Goal: Find specific page/section: Find specific page/section

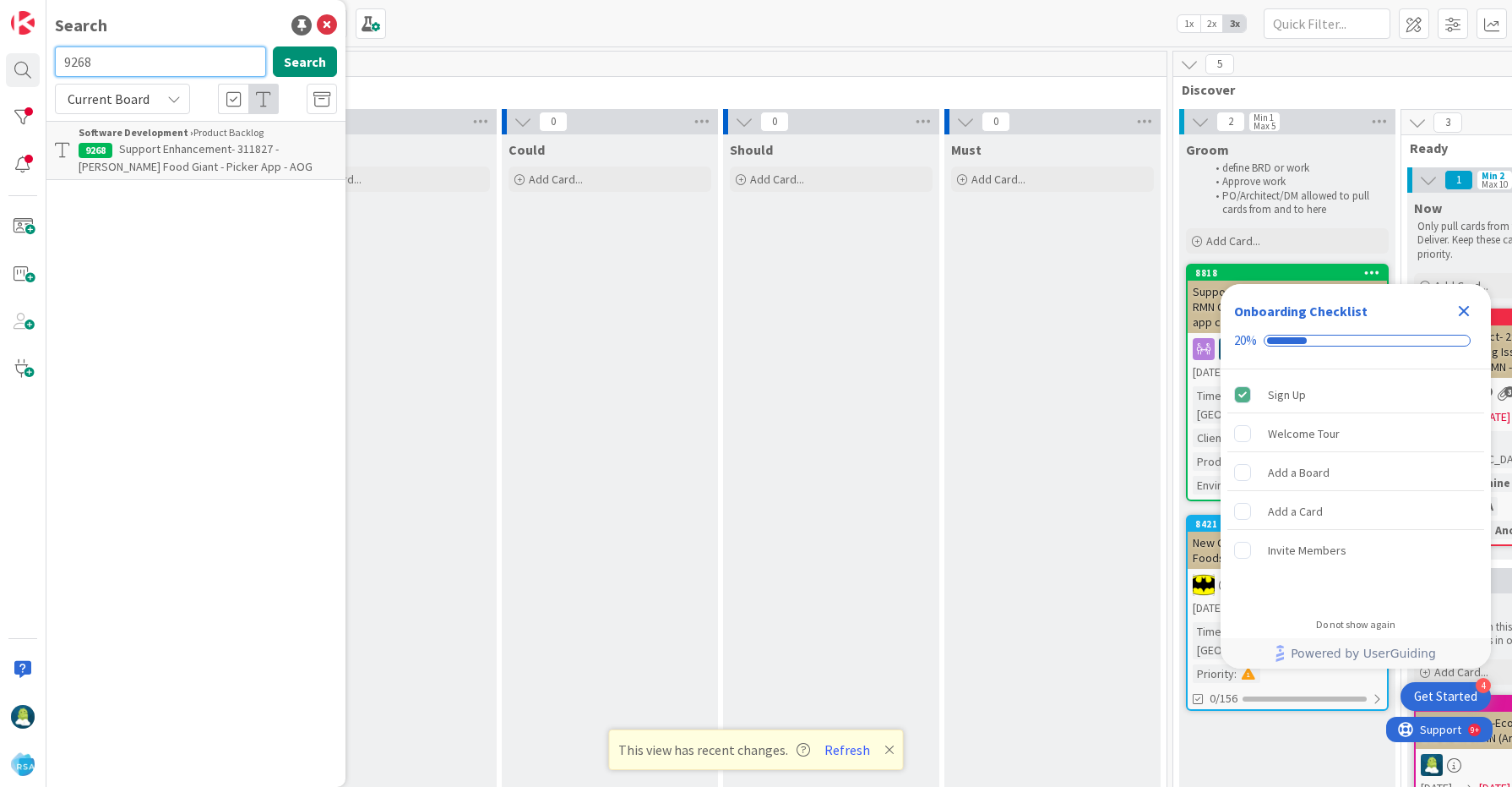
click at [75, 60] on input "9268" at bounding box center [160, 62] width 211 height 31
type input "lowes ace"
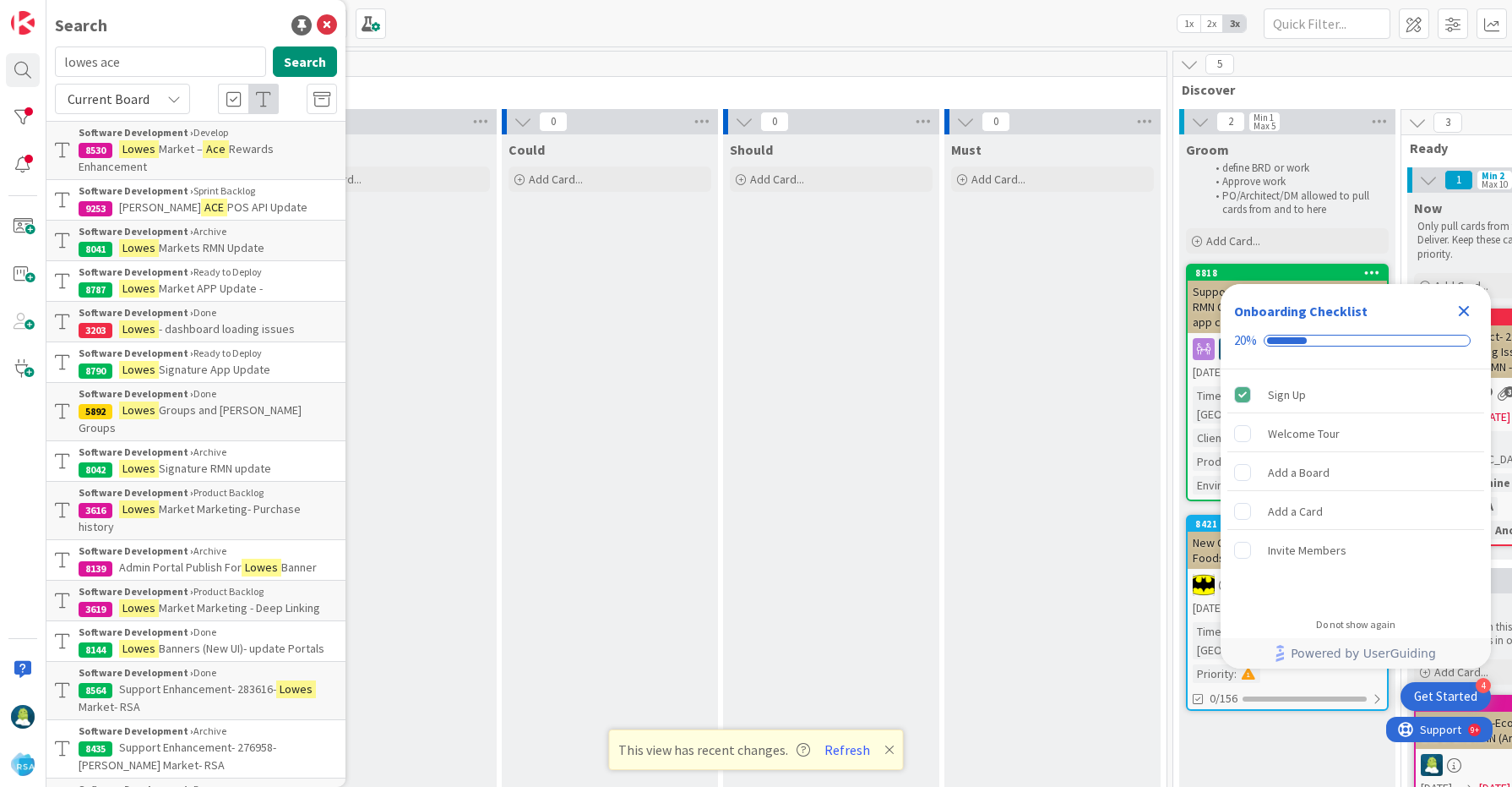
click at [222, 152] on mark "Ace" at bounding box center [215, 149] width 26 height 18
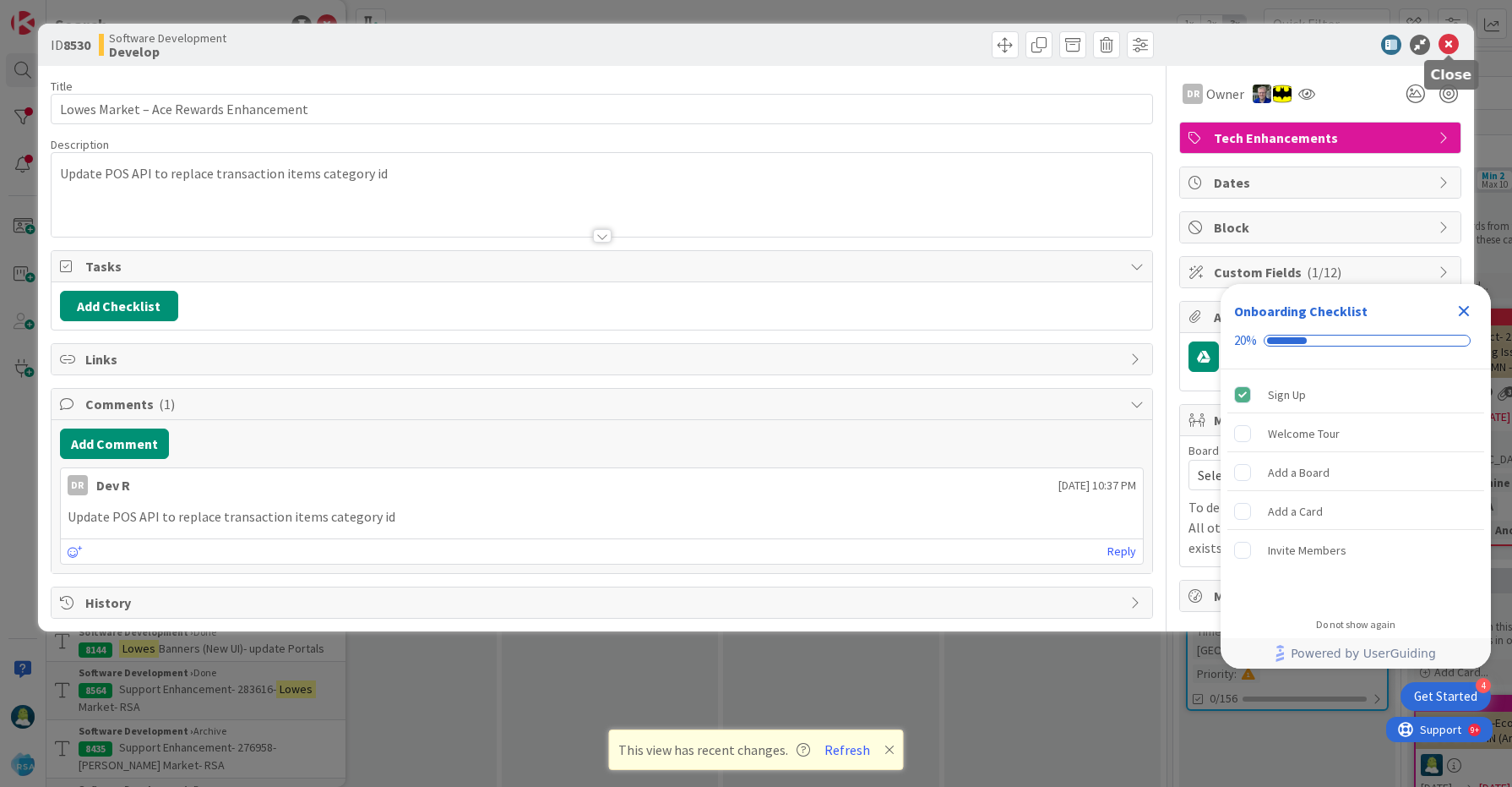
click at [1451, 43] on icon at bounding box center [1449, 44] width 20 height 20
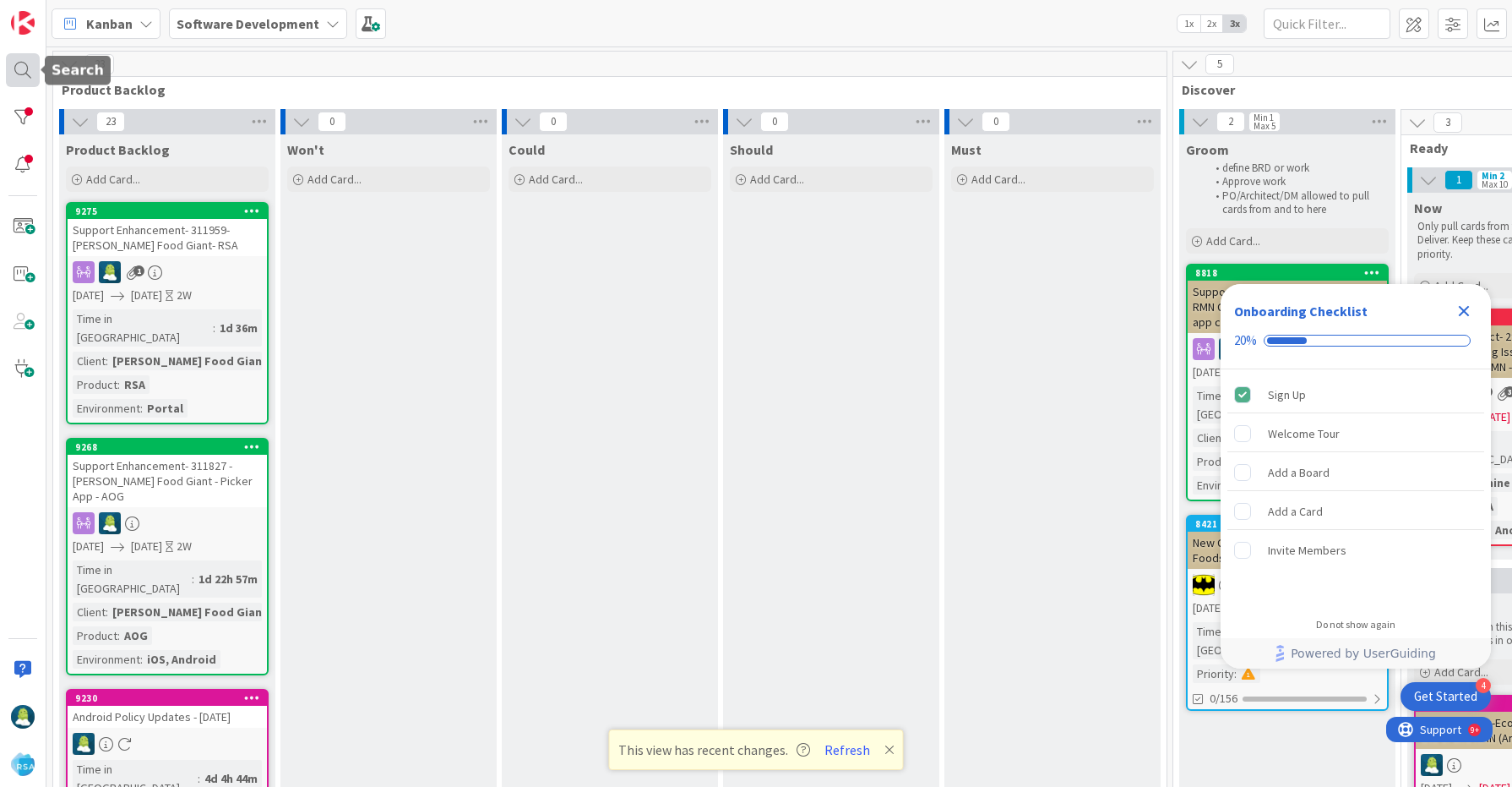
click at [23, 70] on div at bounding box center [23, 70] width 33 height 34
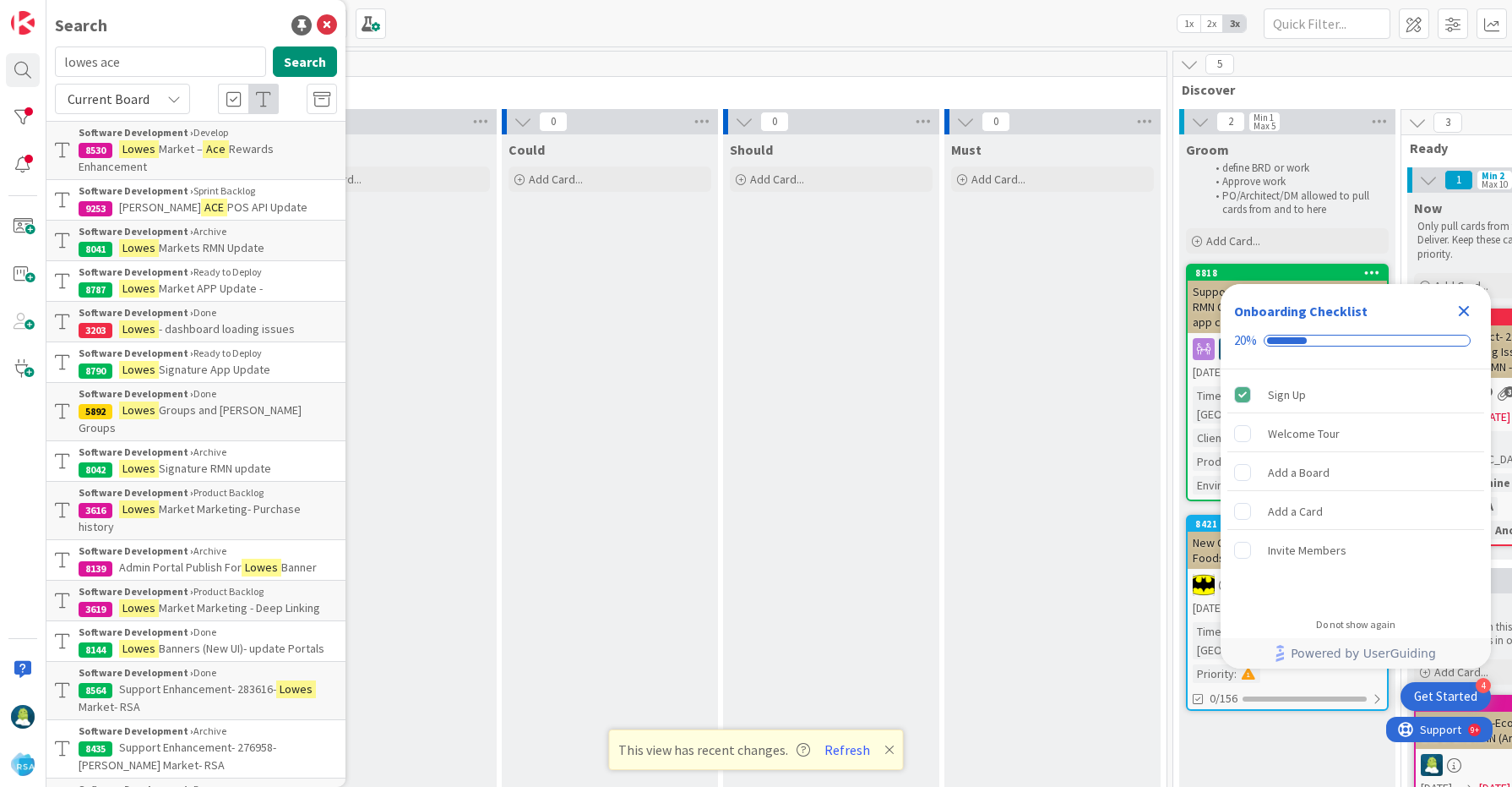
click at [266, 200] on p "Lowe’s ACE POS API Update" at bounding box center [208, 207] width 259 height 18
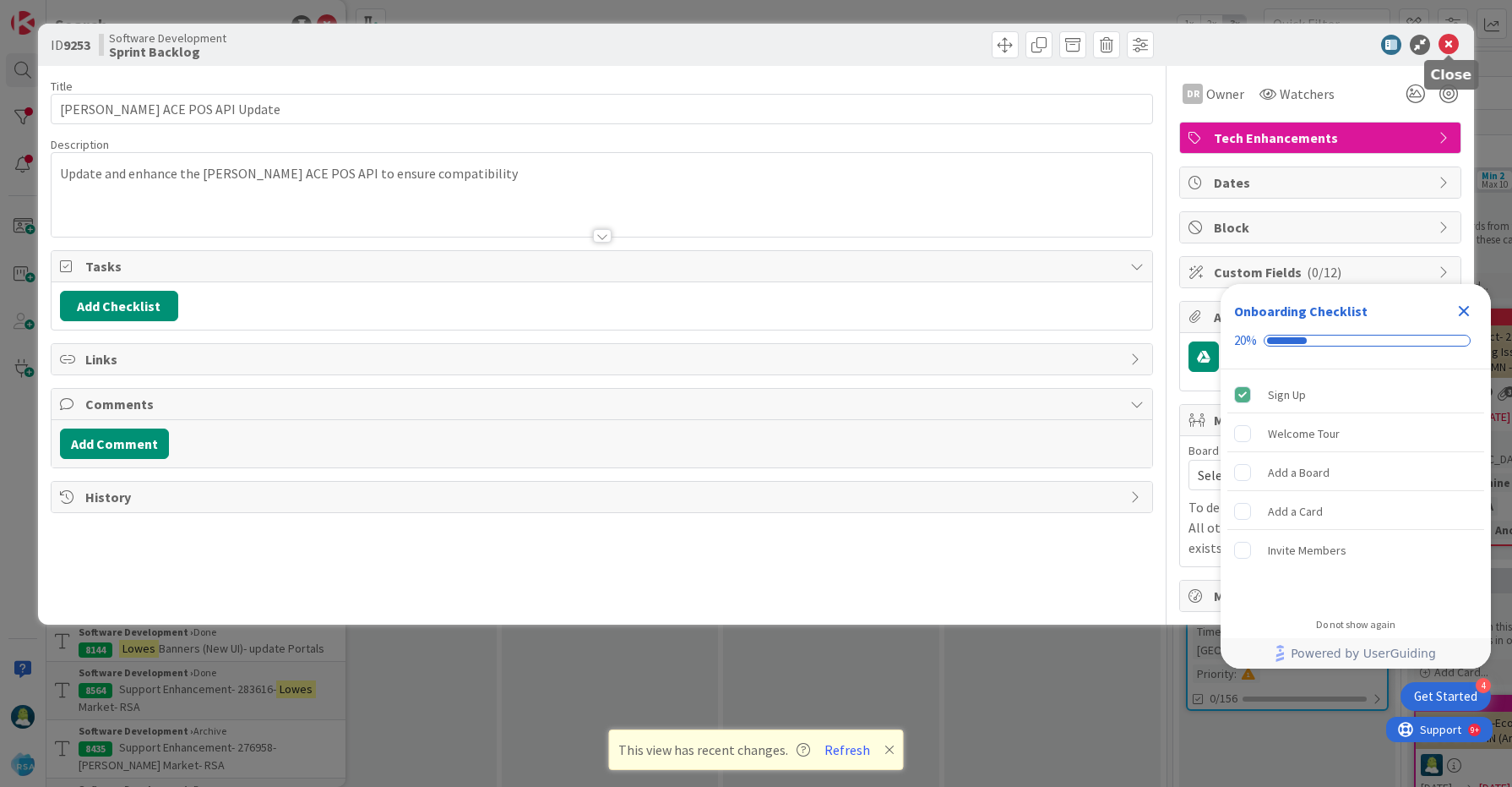
click at [1456, 40] on icon at bounding box center [1449, 44] width 20 height 20
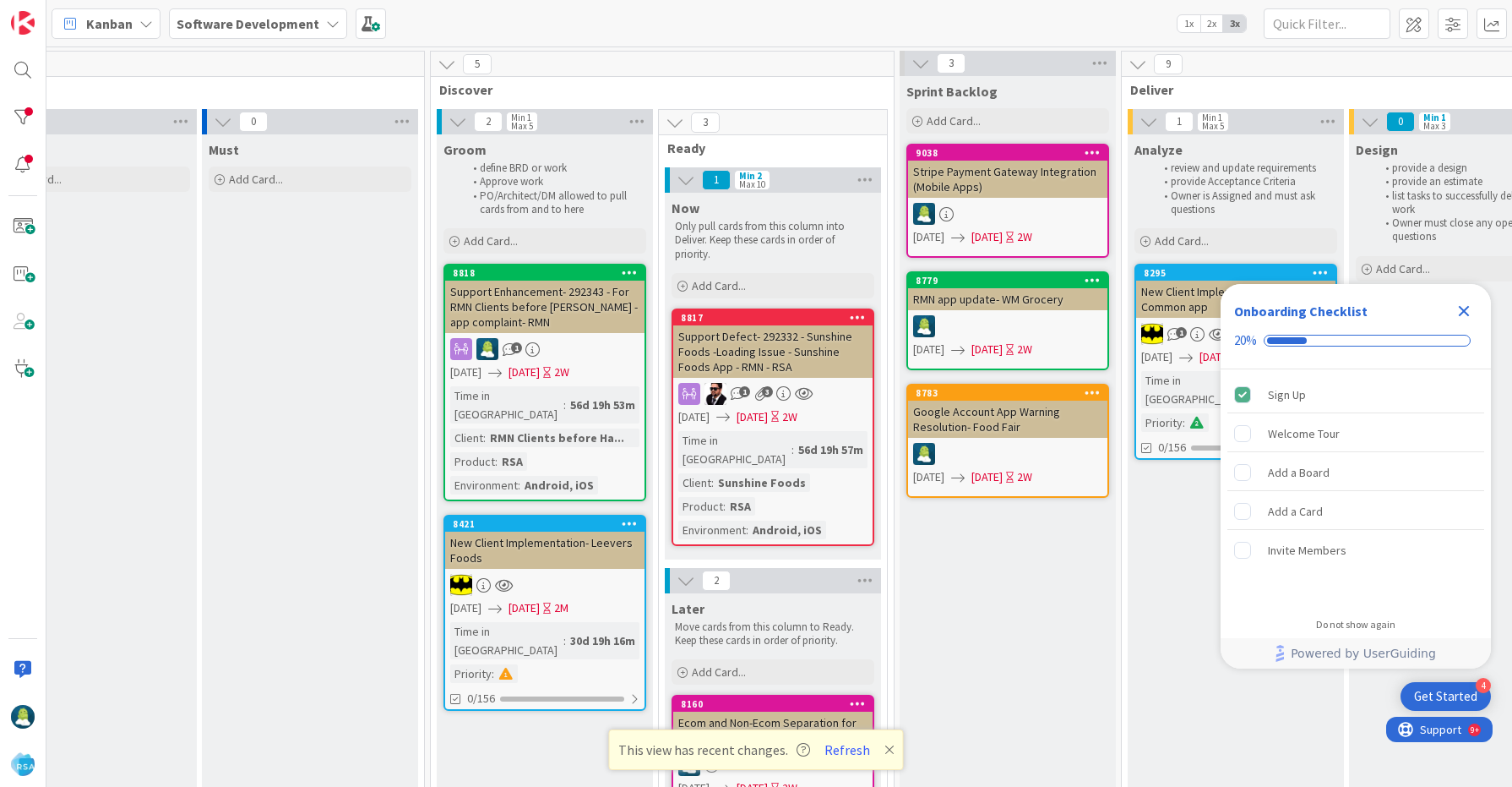
scroll to position [0, 841]
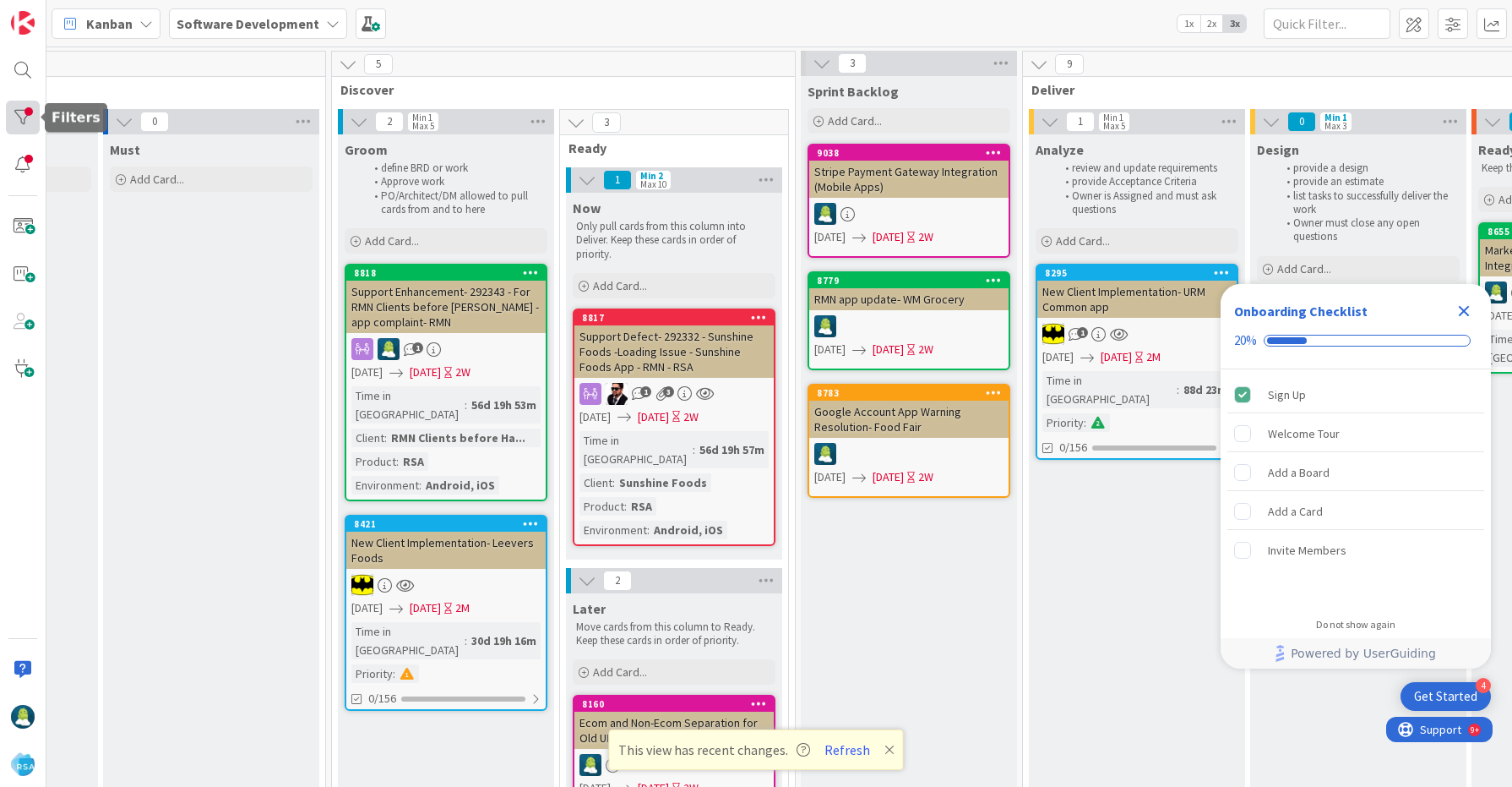
click at [18, 110] on div at bounding box center [23, 117] width 33 height 34
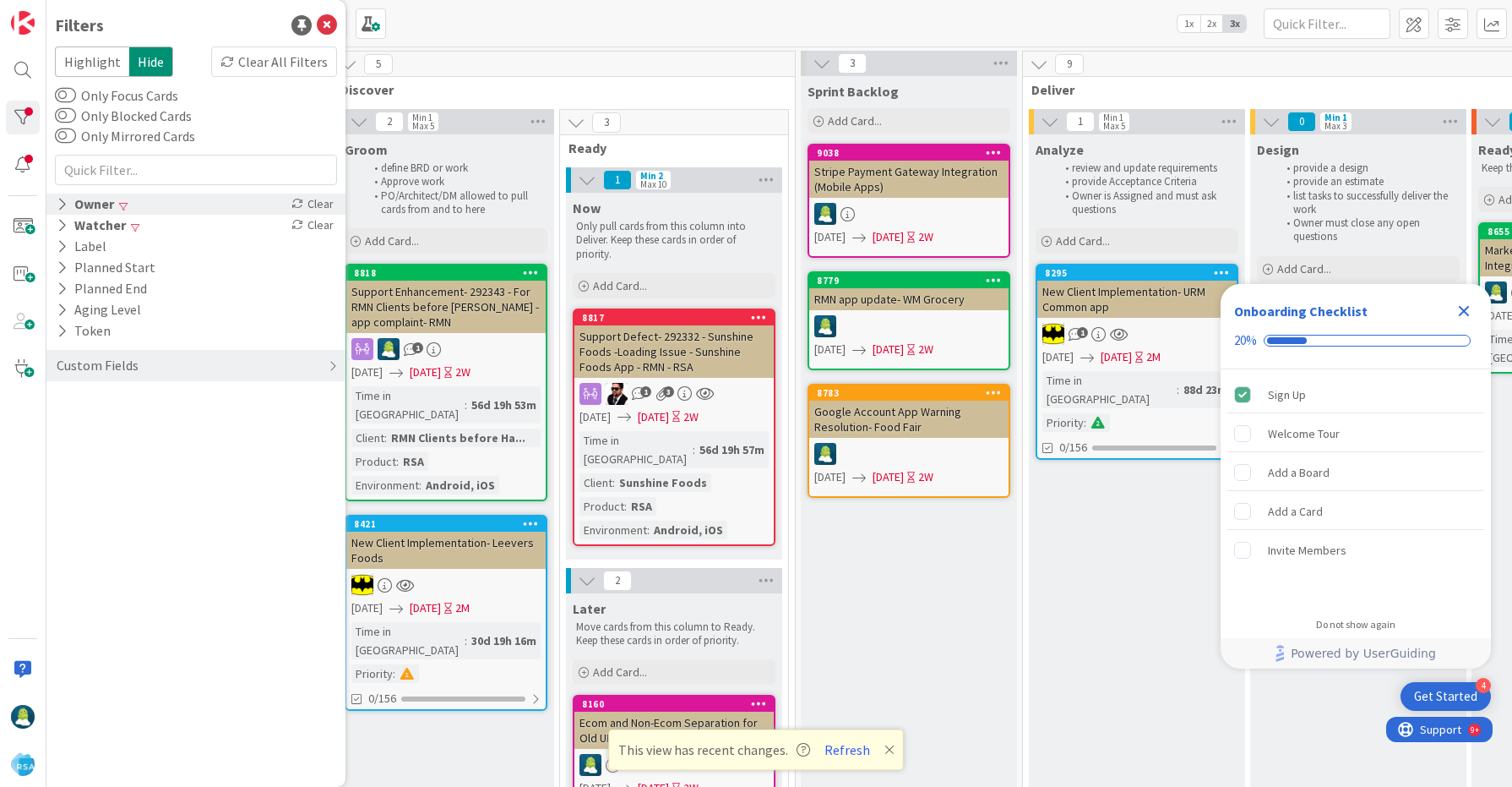
click at [68, 207] on div "Owner" at bounding box center [85, 204] width 61 height 21
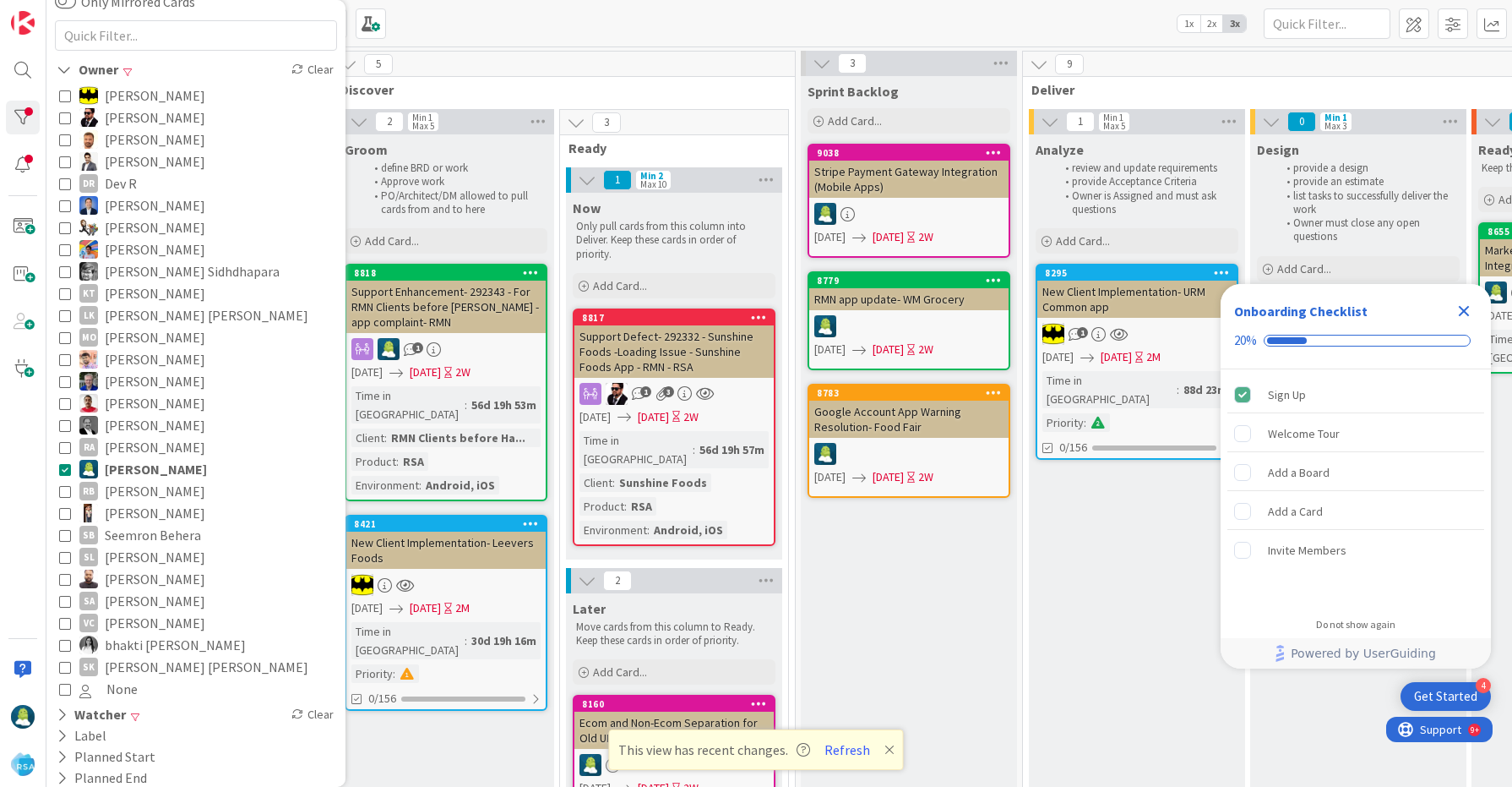
scroll to position [136, 0]
click at [64, 466] on icon at bounding box center [64, 466] width 12 height 12
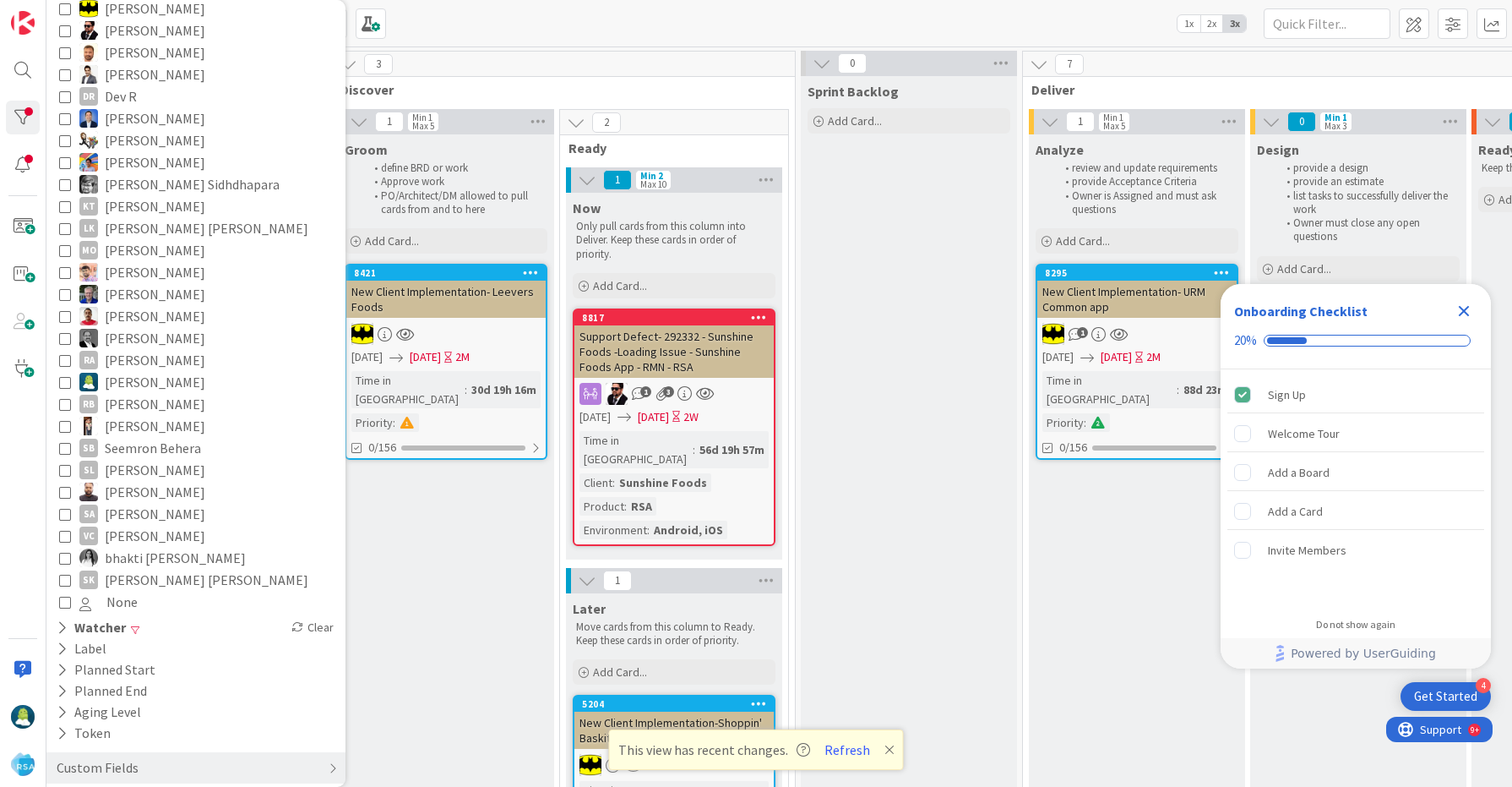
scroll to position [225, 0]
click at [65, 625] on icon at bounding box center [62, 624] width 11 height 14
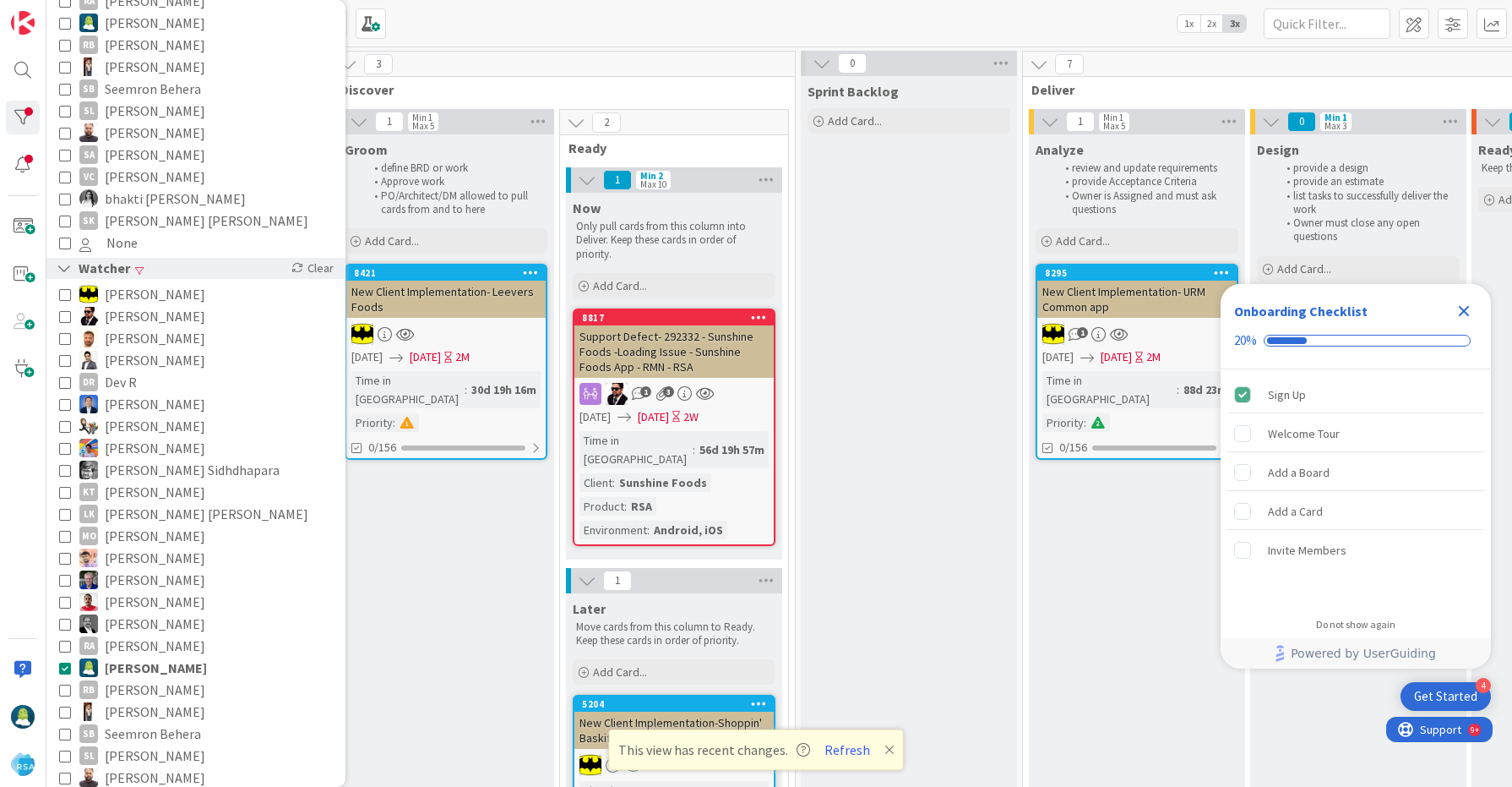
scroll to position [589, 0]
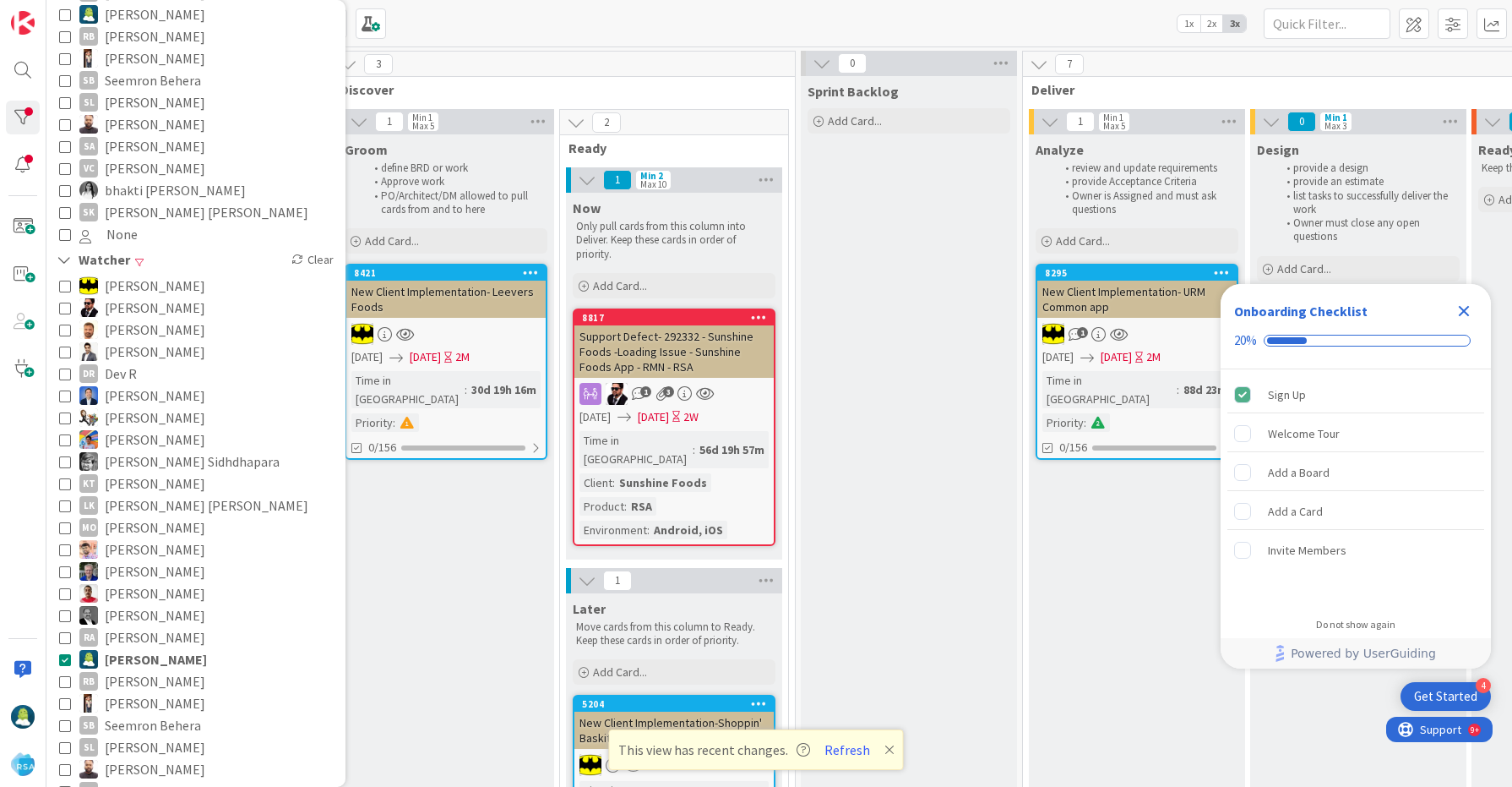
click at [63, 655] on icon at bounding box center [64, 658] width 12 height 12
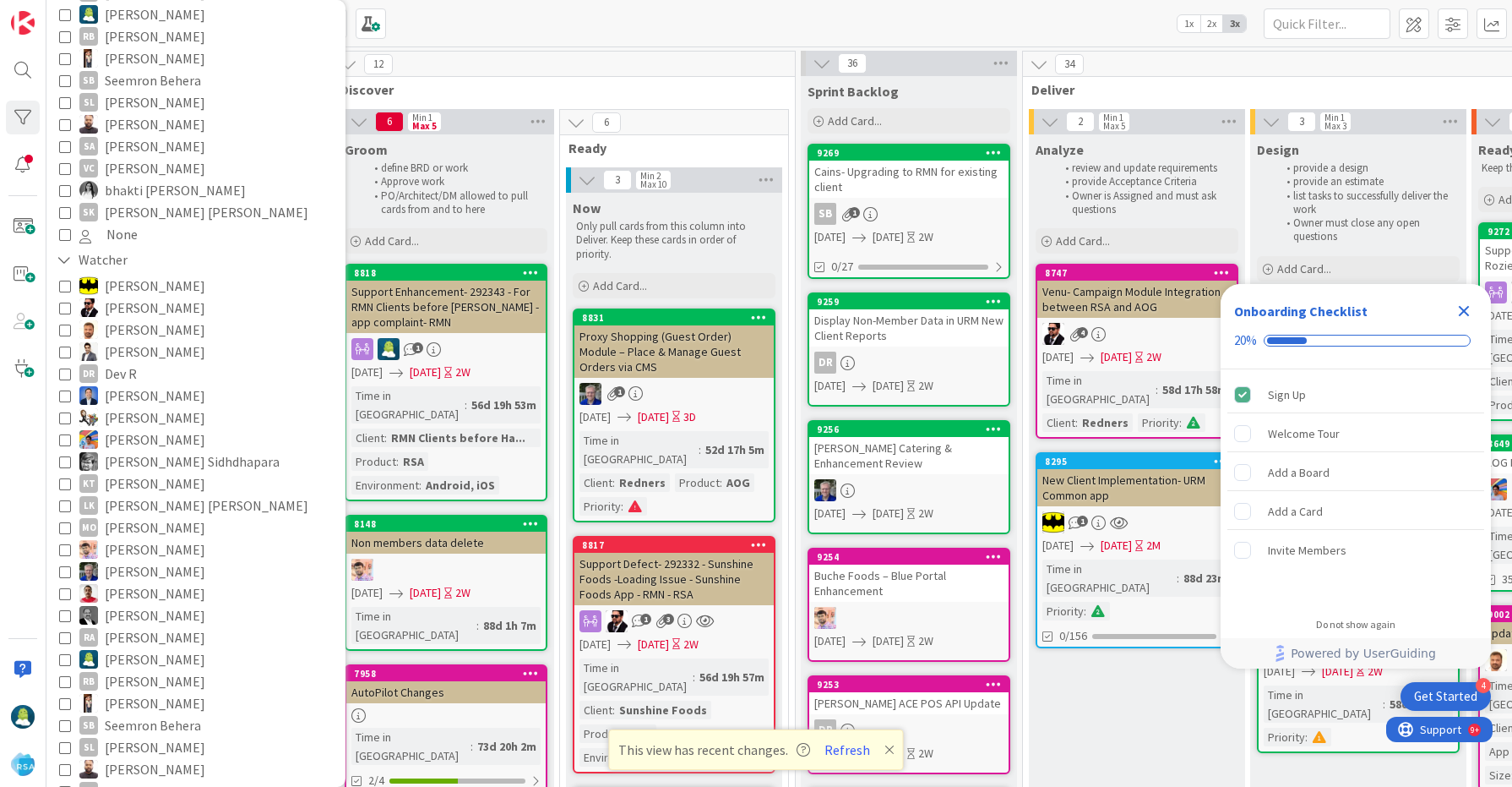
scroll to position [0, 0]
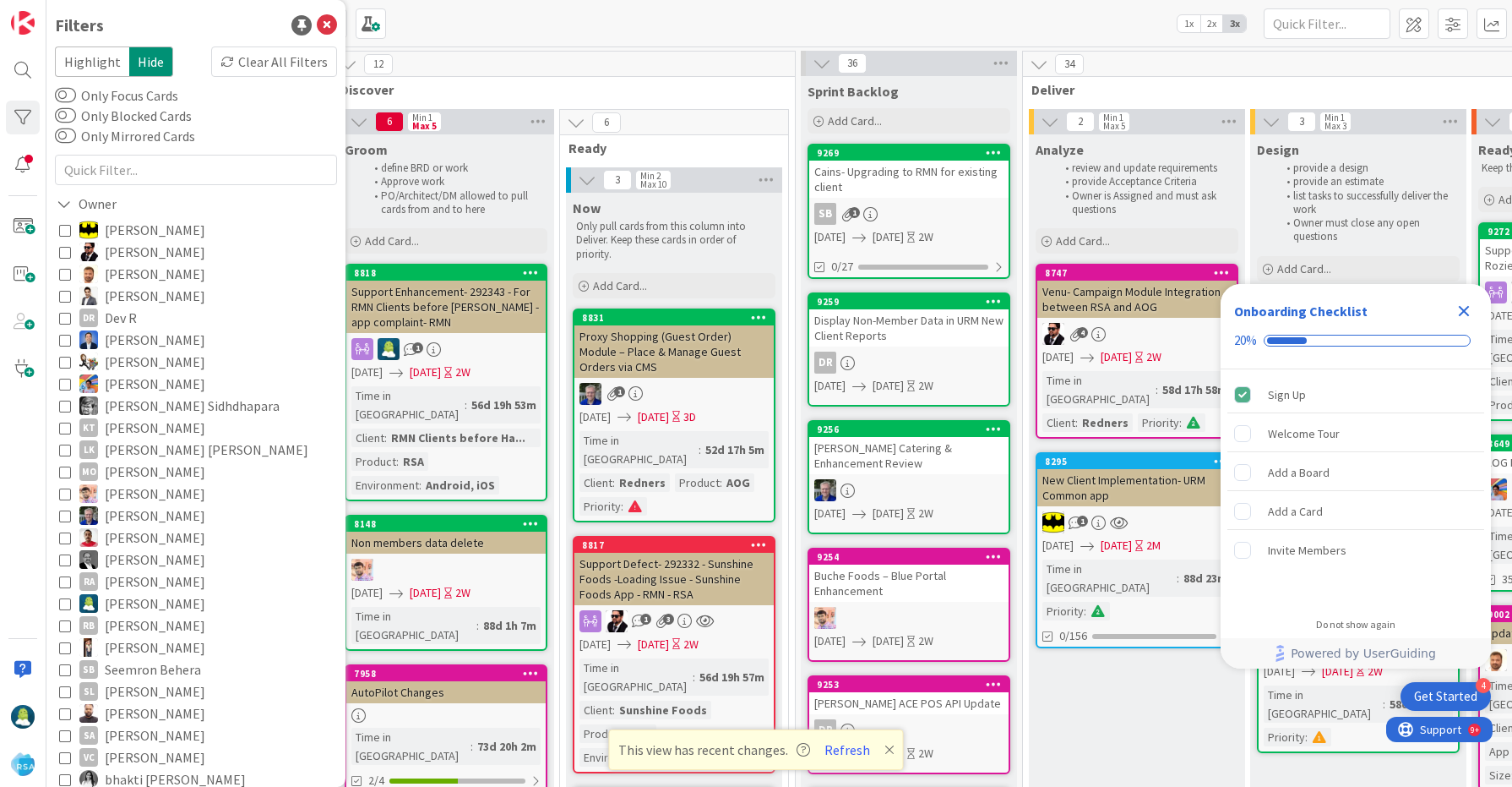
click at [665, 82] on span "Discover" at bounding box center [557, 90] width 434 height 17
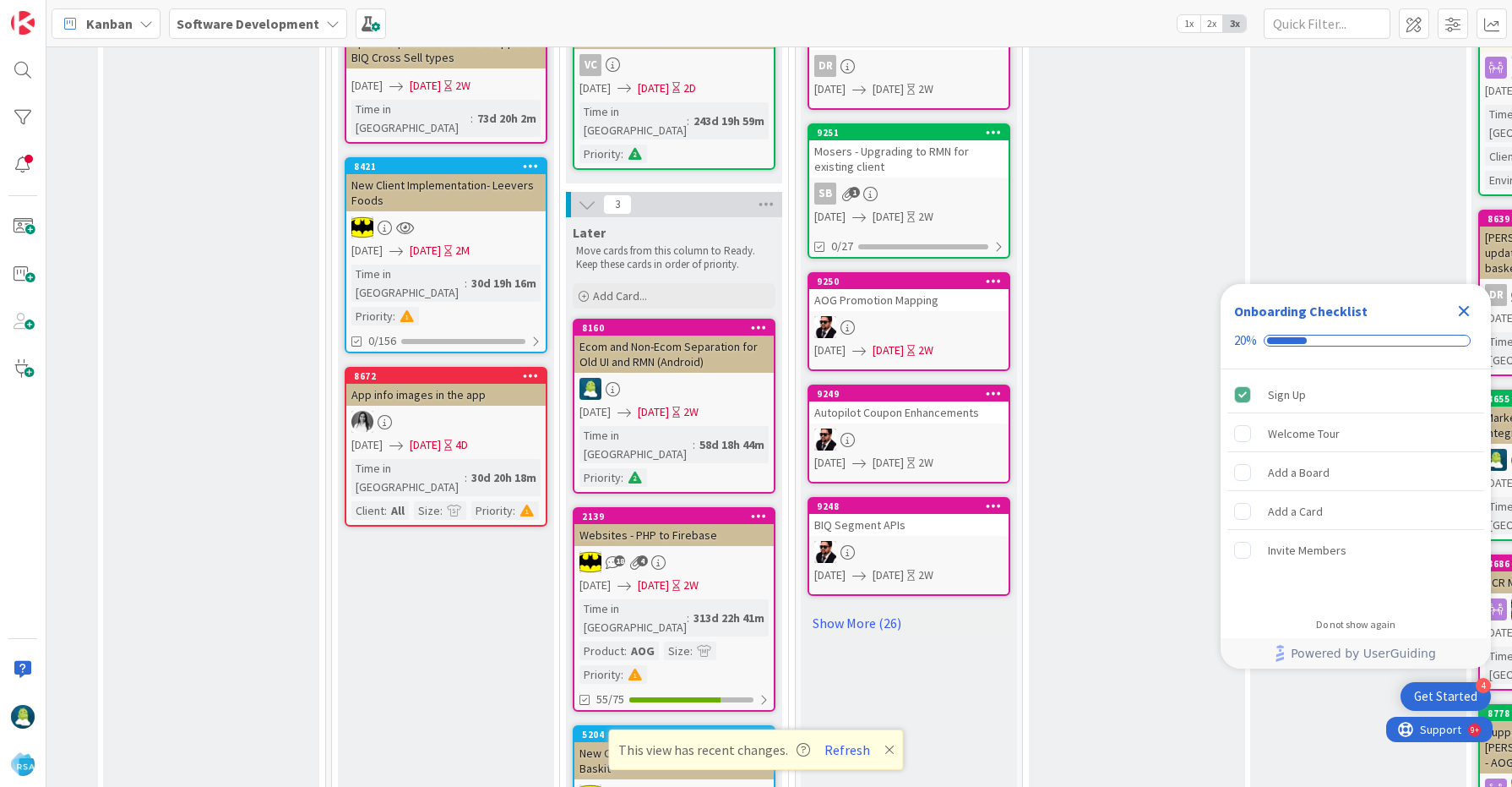
scroll to position [818, 841]
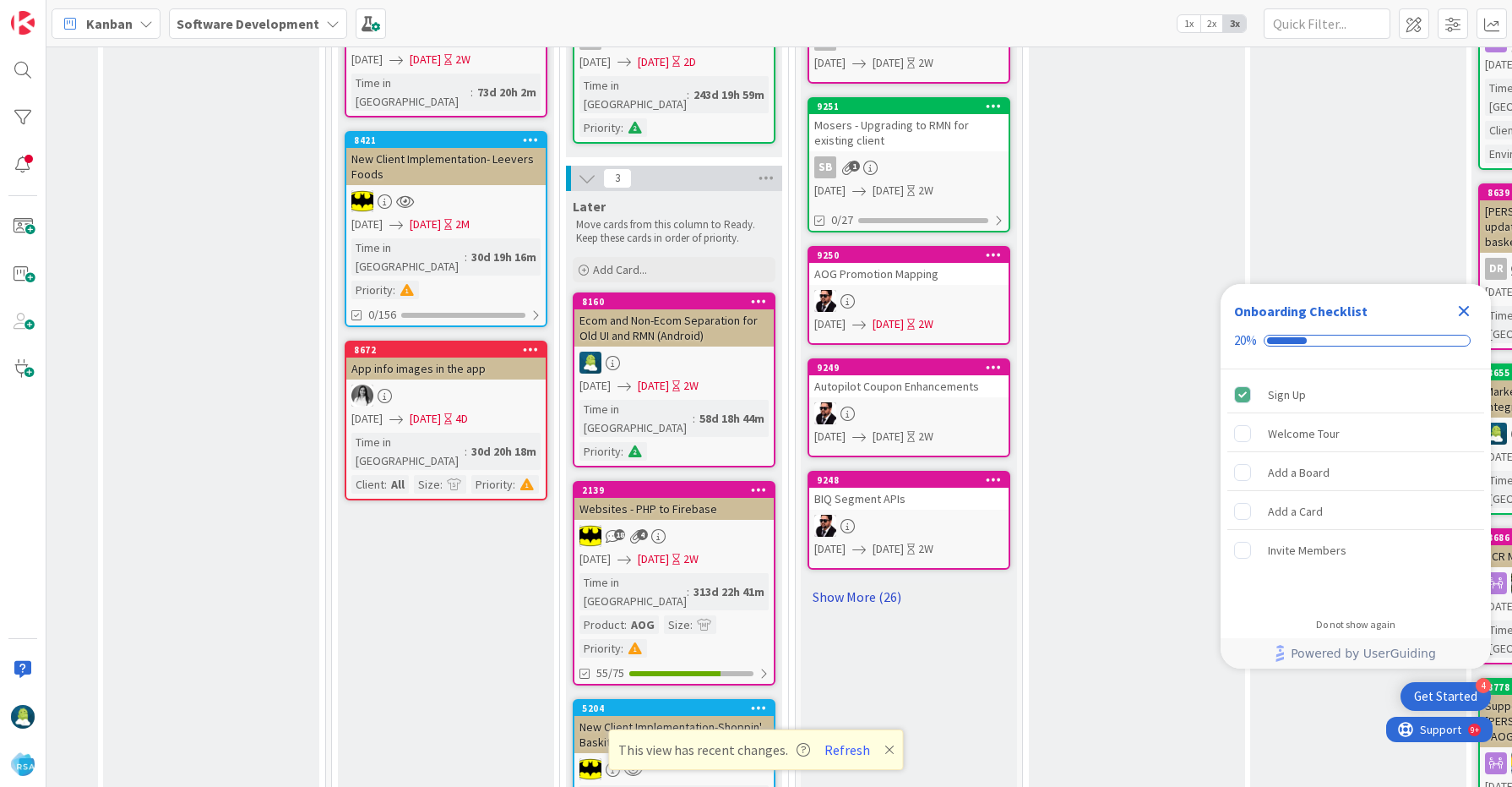
click at [886, 583] on link "Show More (26)" at bounding box center [909, 597] width 203 height 27
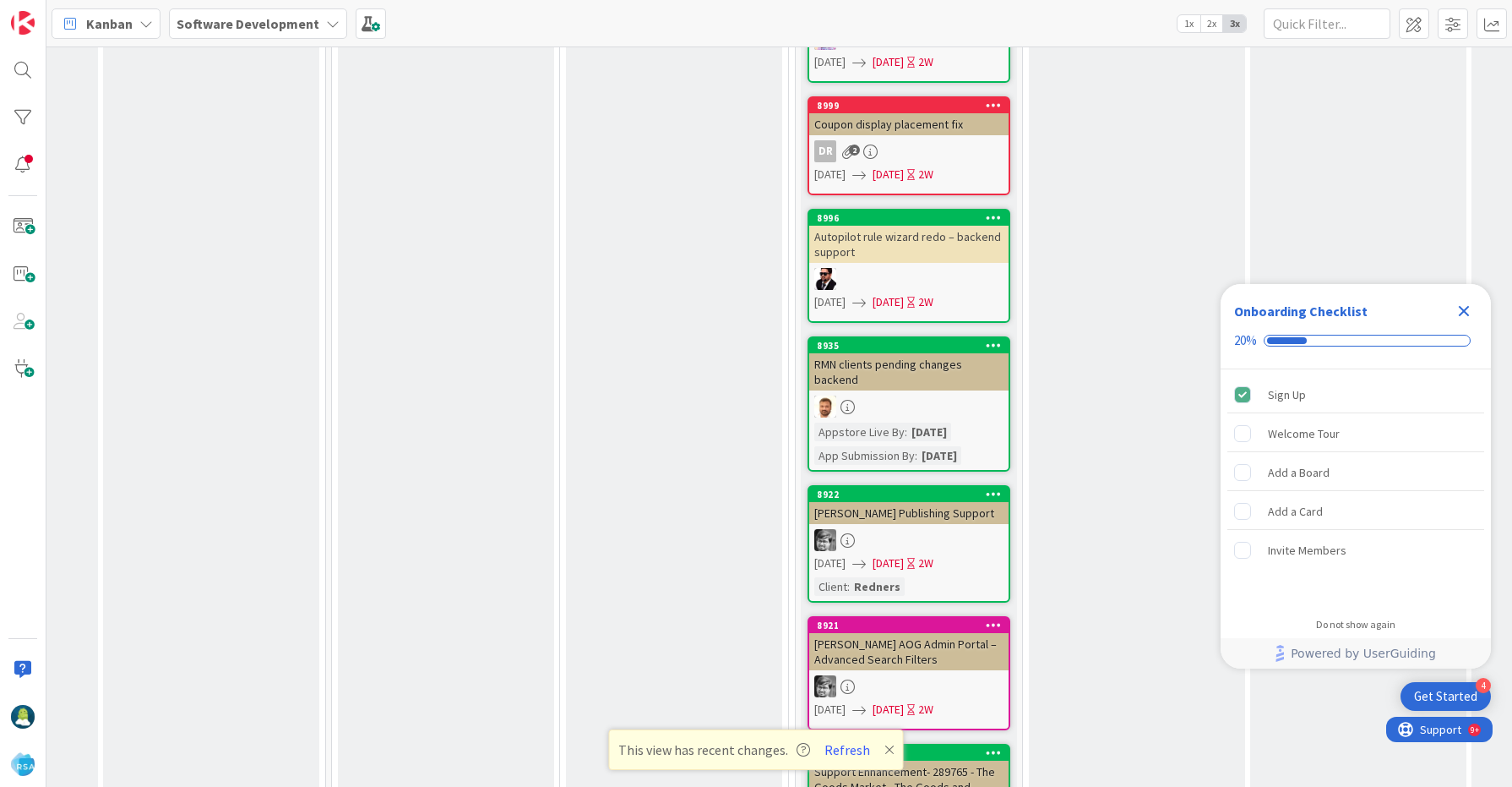
scroll to position [2028, 841]
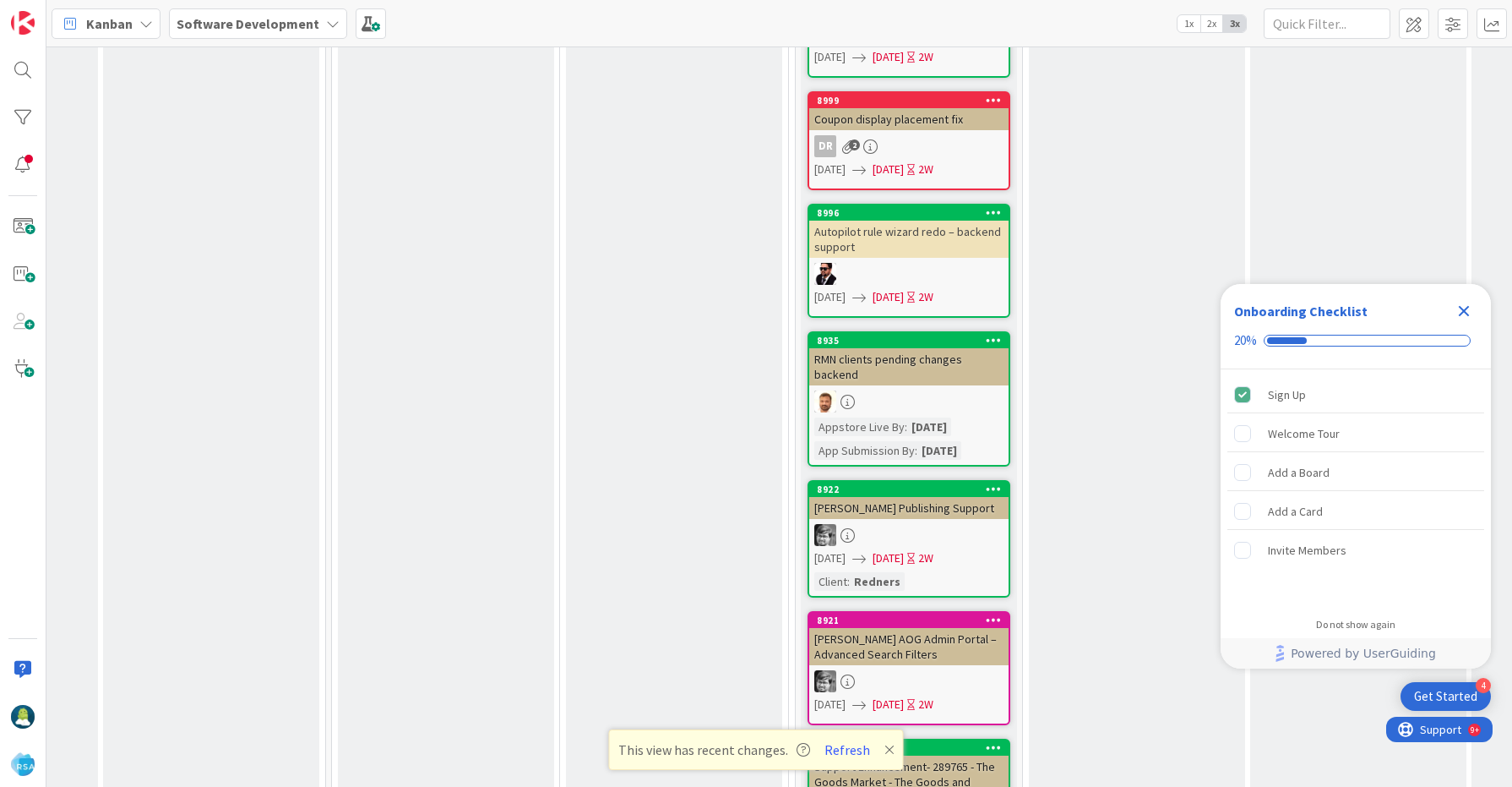
click at [885, 750] on icon at bounding box center [889, 749] width 10 height 14
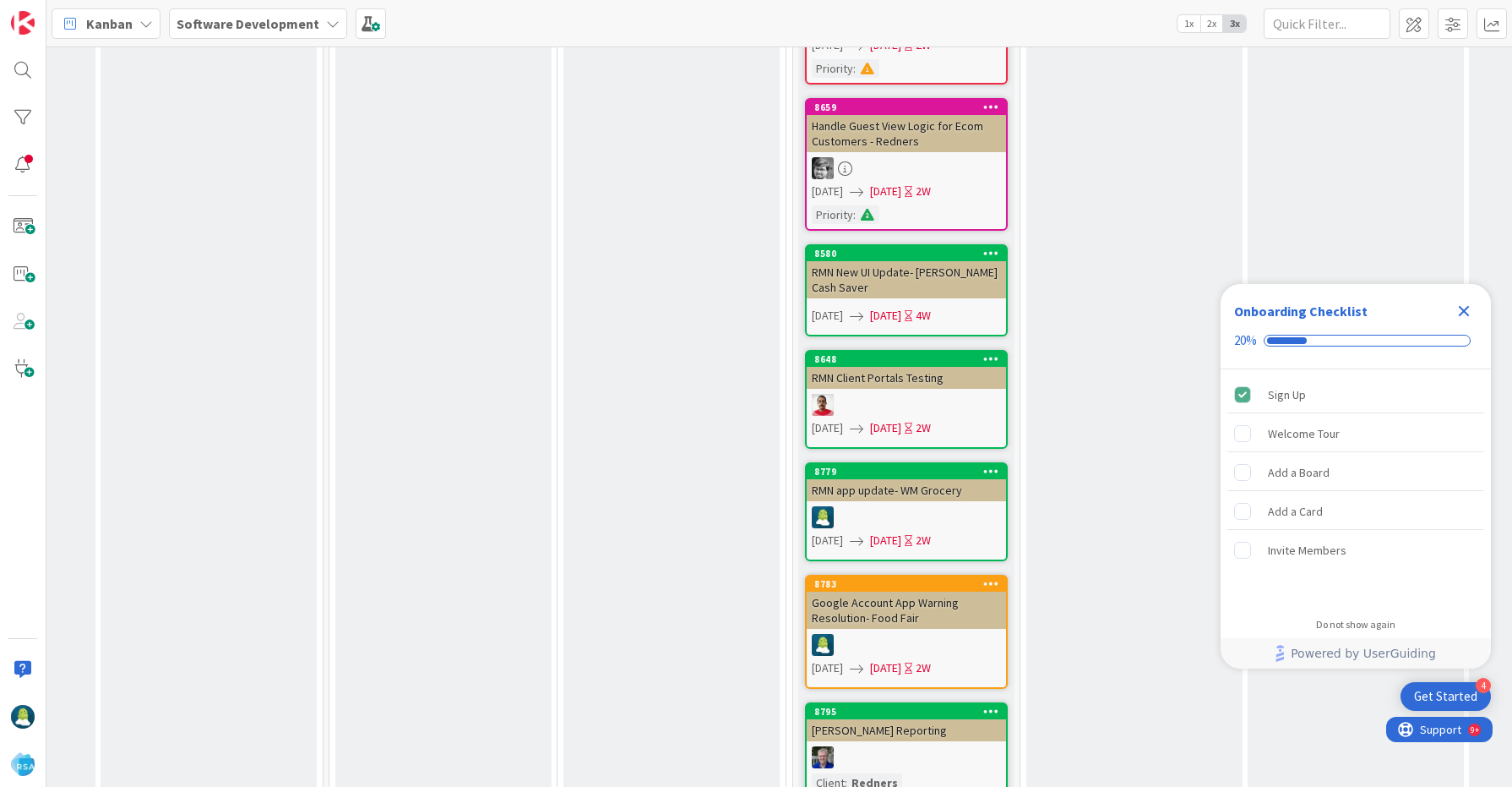
scroll to position [4125, 844]
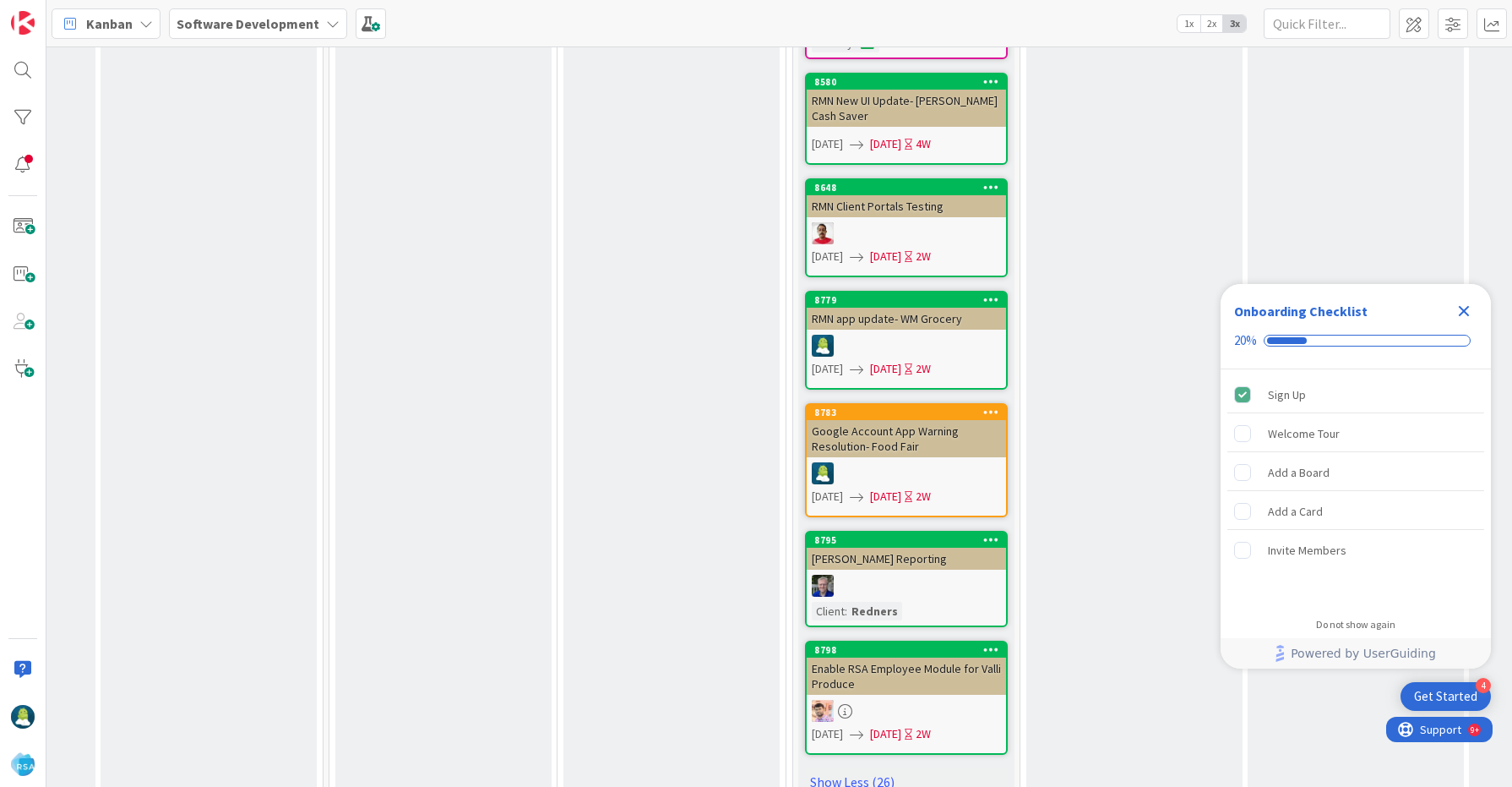
click at [23, 87] on div at bounding box center [23, 393] width 46 height 787
click at [24, 80] on div at bounding box center [23, 70] width 33 height 34
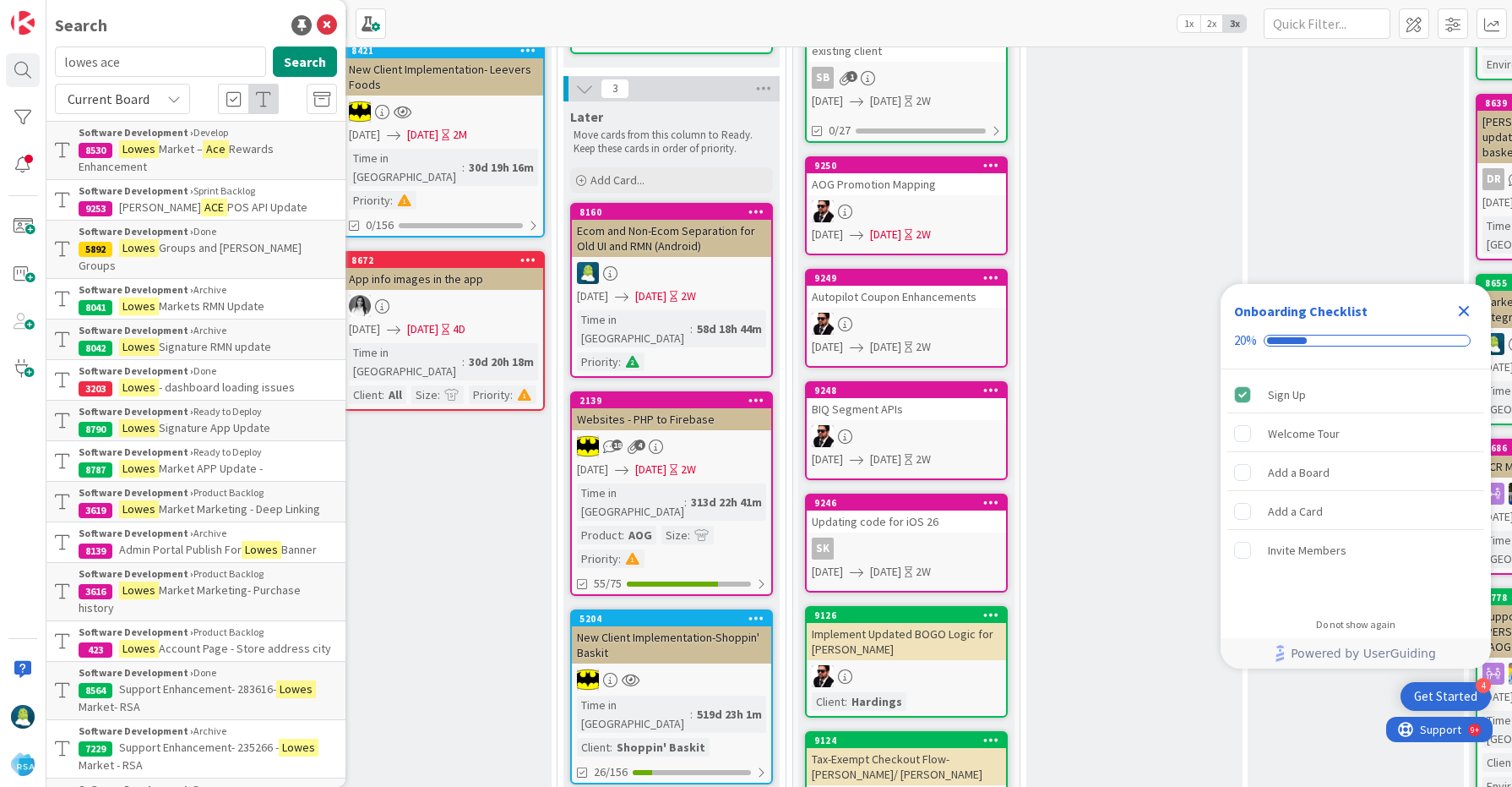
scroll to position [1233, 844]
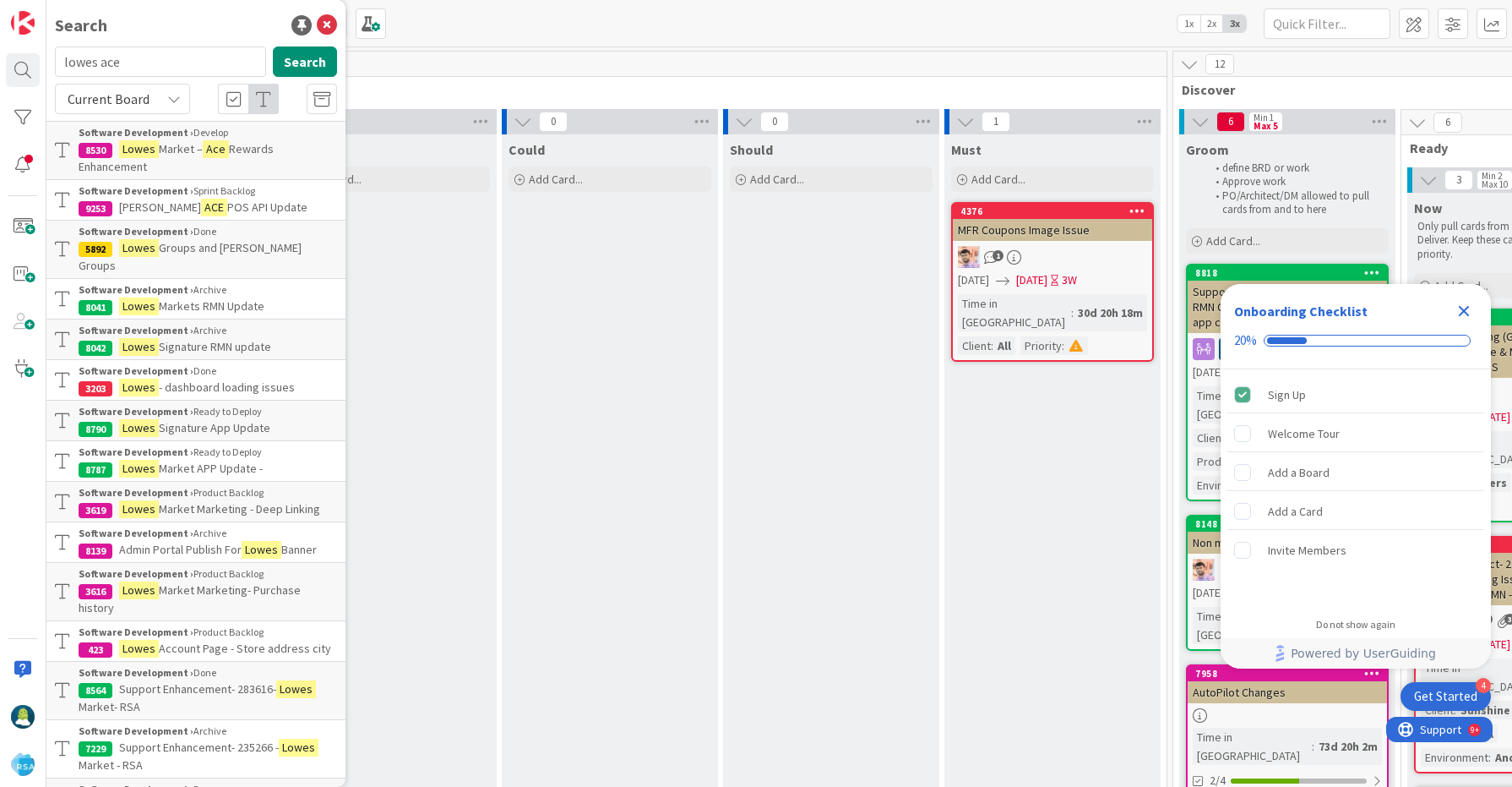
scroll to position [1233, 844]
